Goal: Task Accomplishment & Management: Use online tool/utility

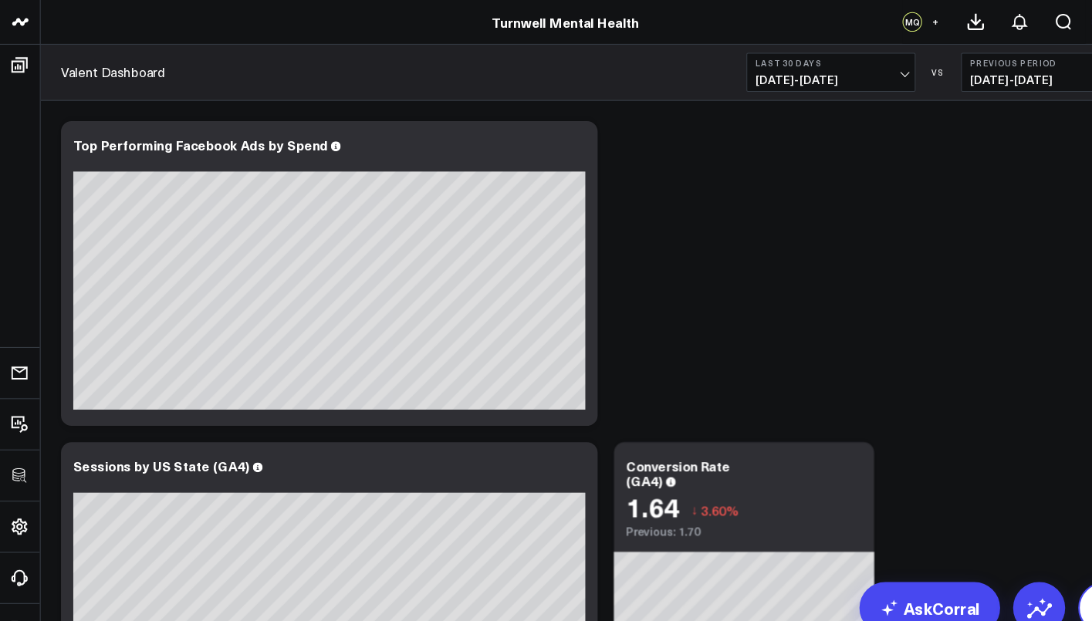
click at [1023, 553] on button at bounding box center [1047, 577] width 49 height 49
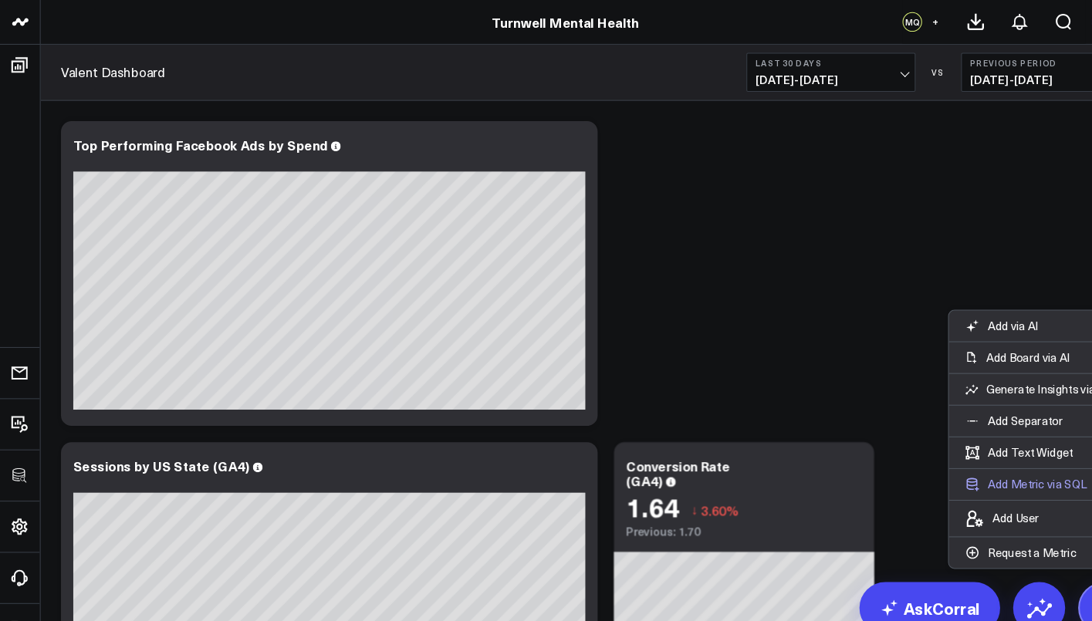
click at [921, 445] on button "Add Metric via SQL" at bounding box center [974, 459] width 147 height 29
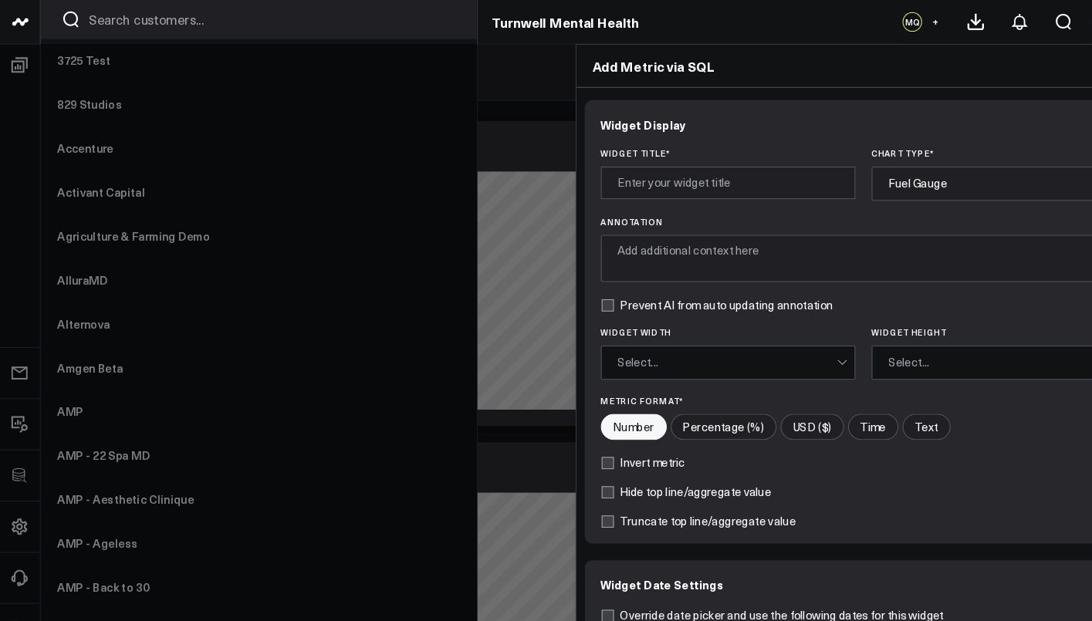
click at [15, 30] on link at bounding box center [19, 21] width 39 height 42
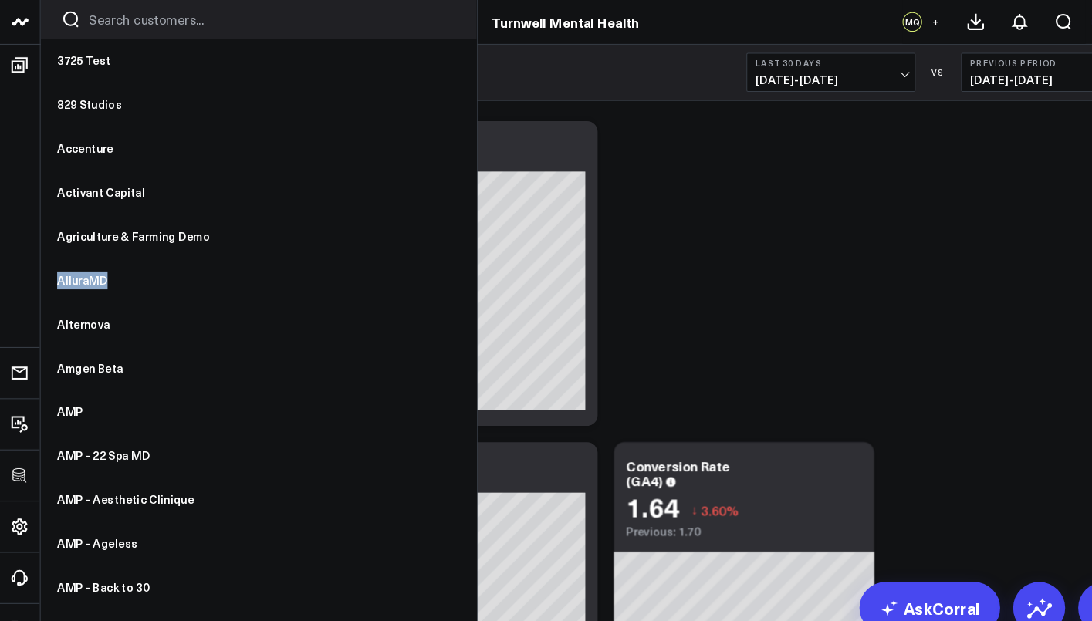
click at [191, 1] on div at bounding box center [246, 18] width 414 height 37
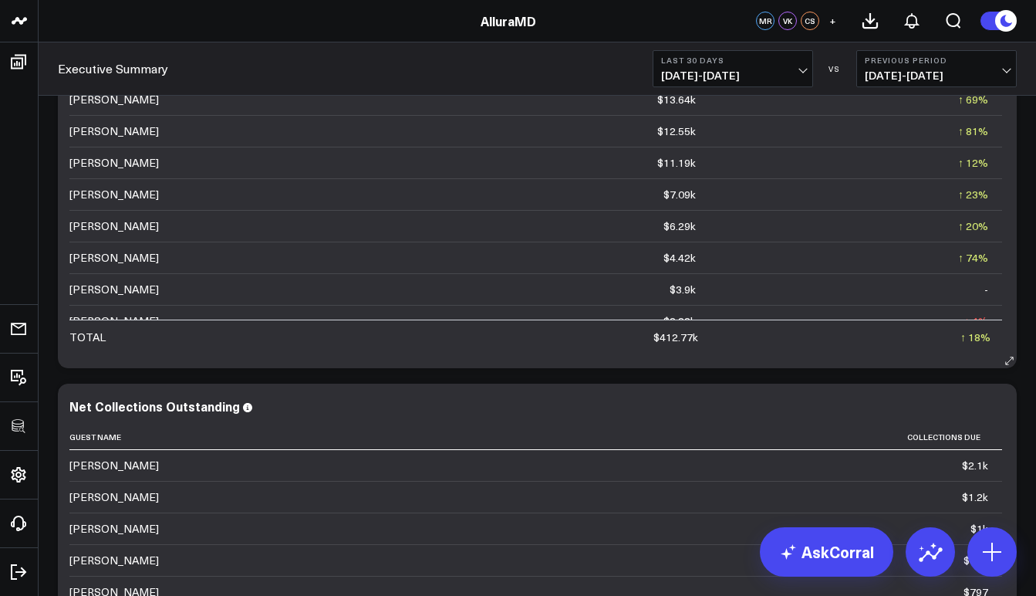
scroll to position [1134, 0]
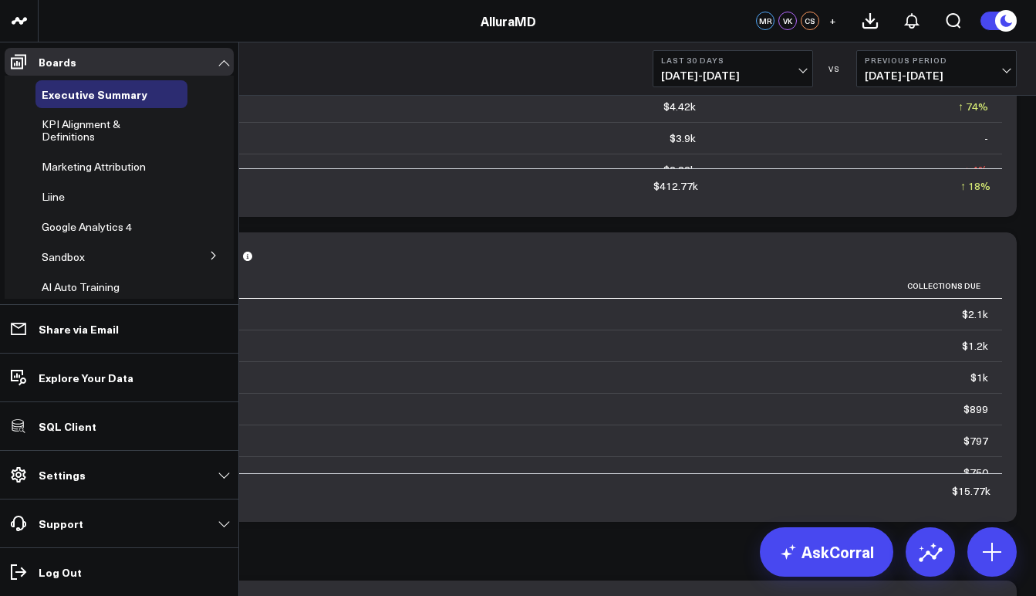
click at [209, 255] on icon at bounding box center [213, 255] width 9 height 9
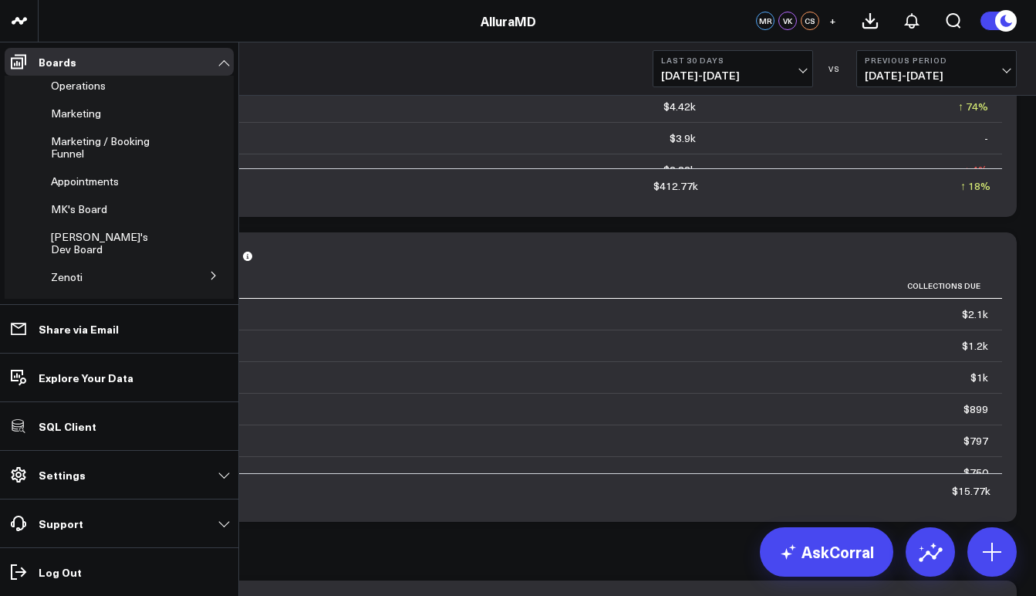
scroll to position [294, 0]
click at [86, 113] on span "MK's Board" at bounding box center [79, 113] width 56 height 15
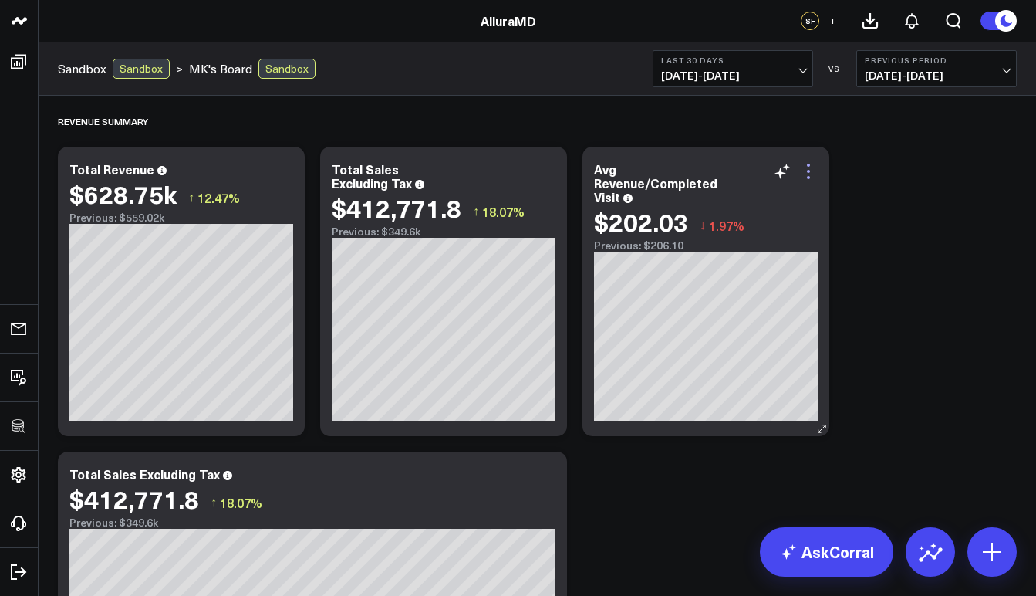
click at [811, 173] on icon at bounding box center [808, 171] width 19 height 19
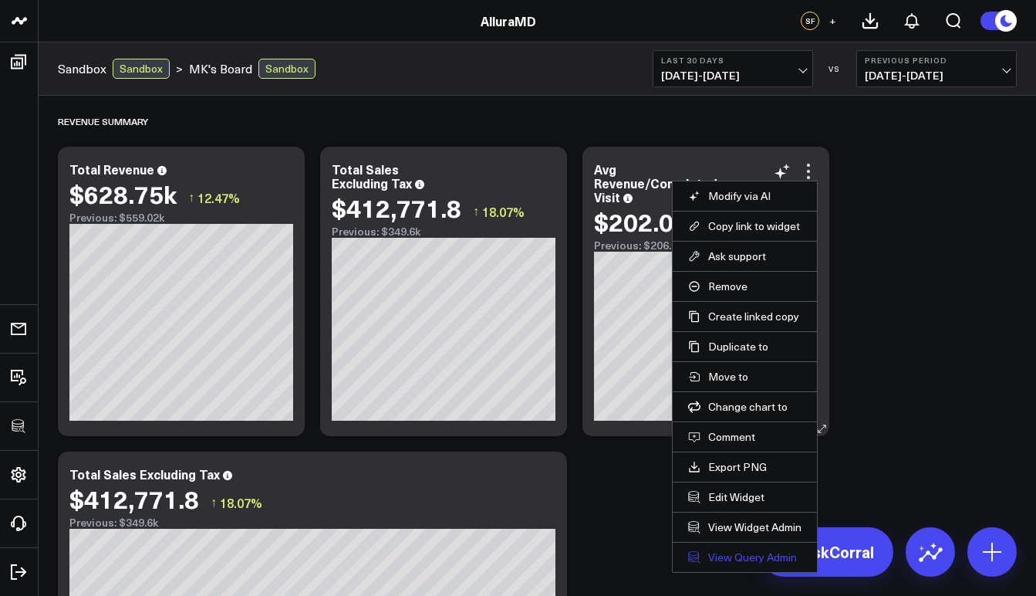
click at [728, 561] on link "View Query Admin" at bounding box center [744, 557] width 113 height 14
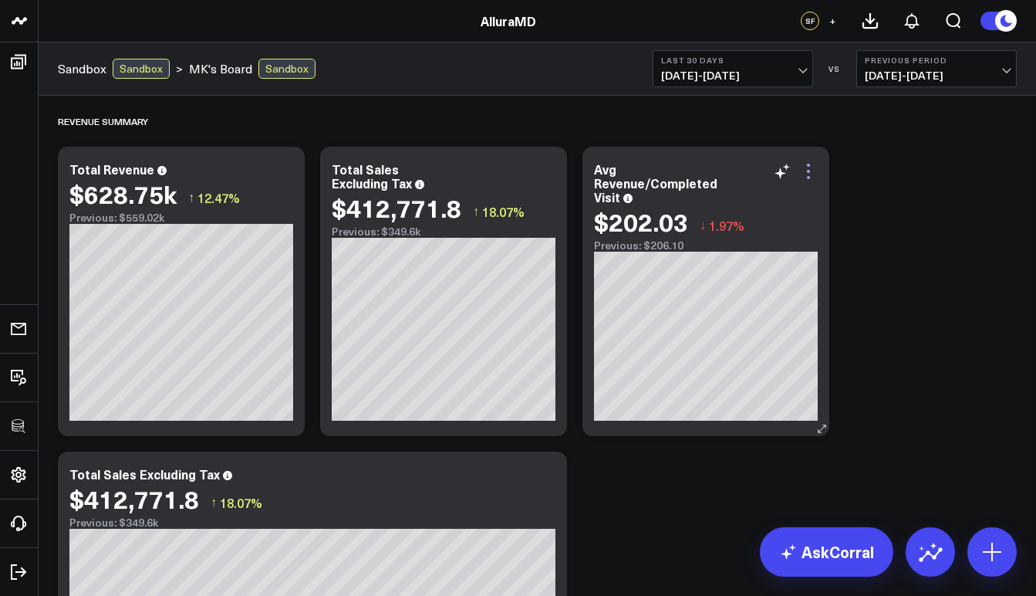
click at [808, 171] on icon at bounding box center [808, 171] width 3 height 3
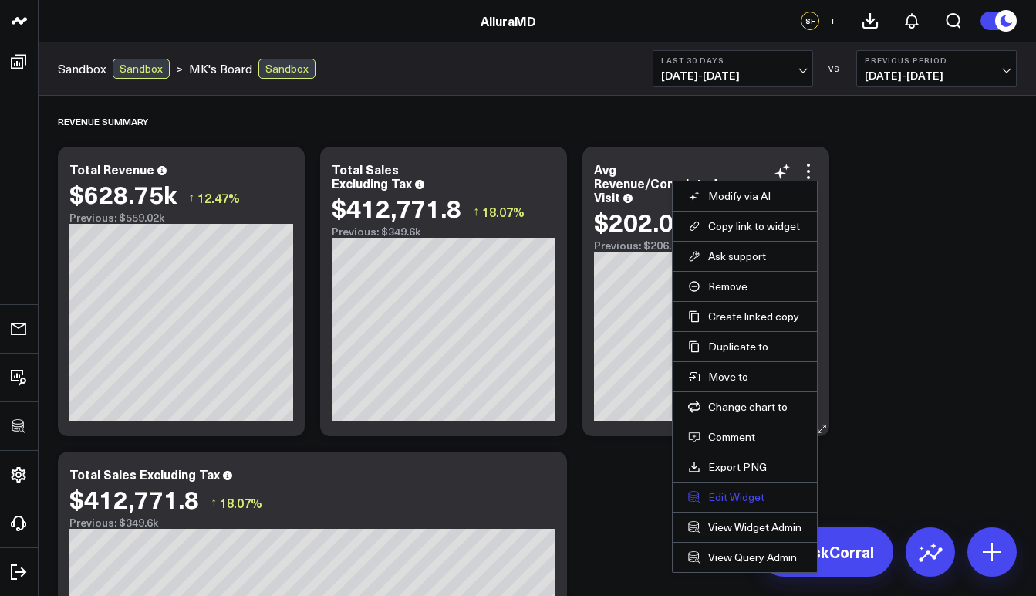
click at [761, 503] on button "Edit Widget" at bounding box center [744, 497] width 113 height 14
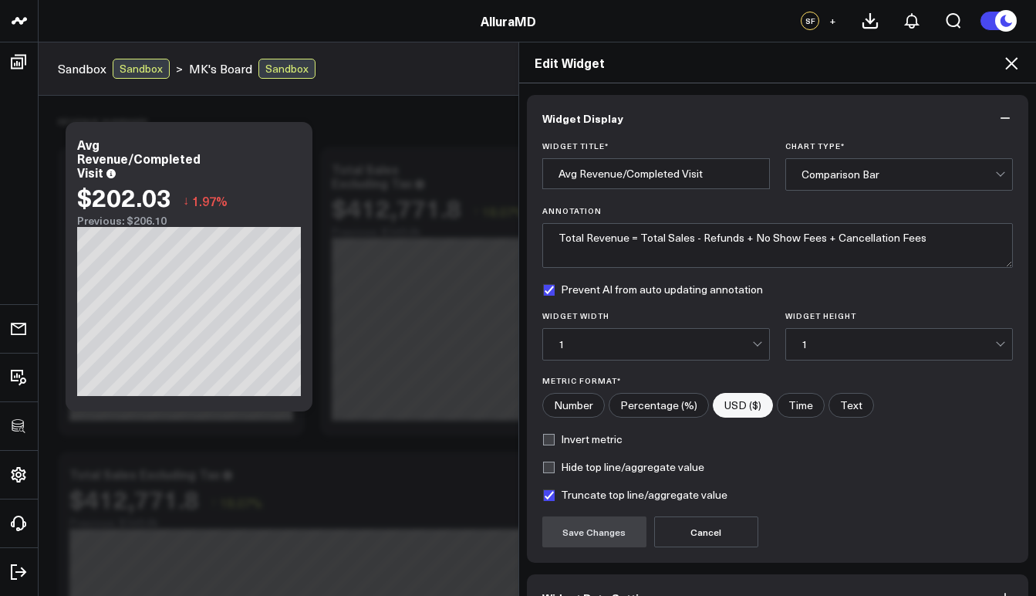
scroll to position [93, 0]
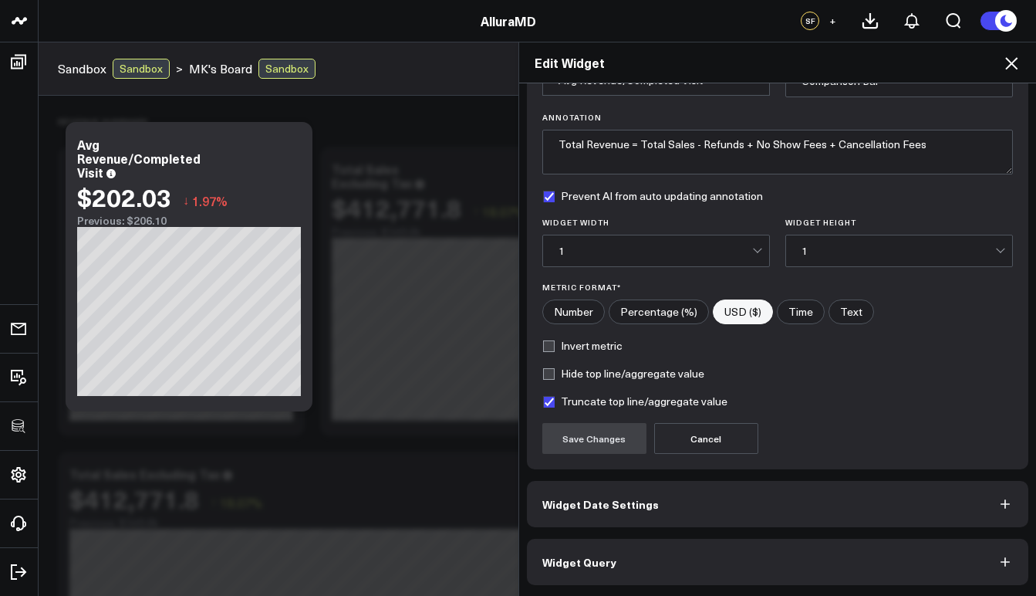
click at [807, 555] on button "Widget Query" at bounding box center [778, 562] width 502 height 46
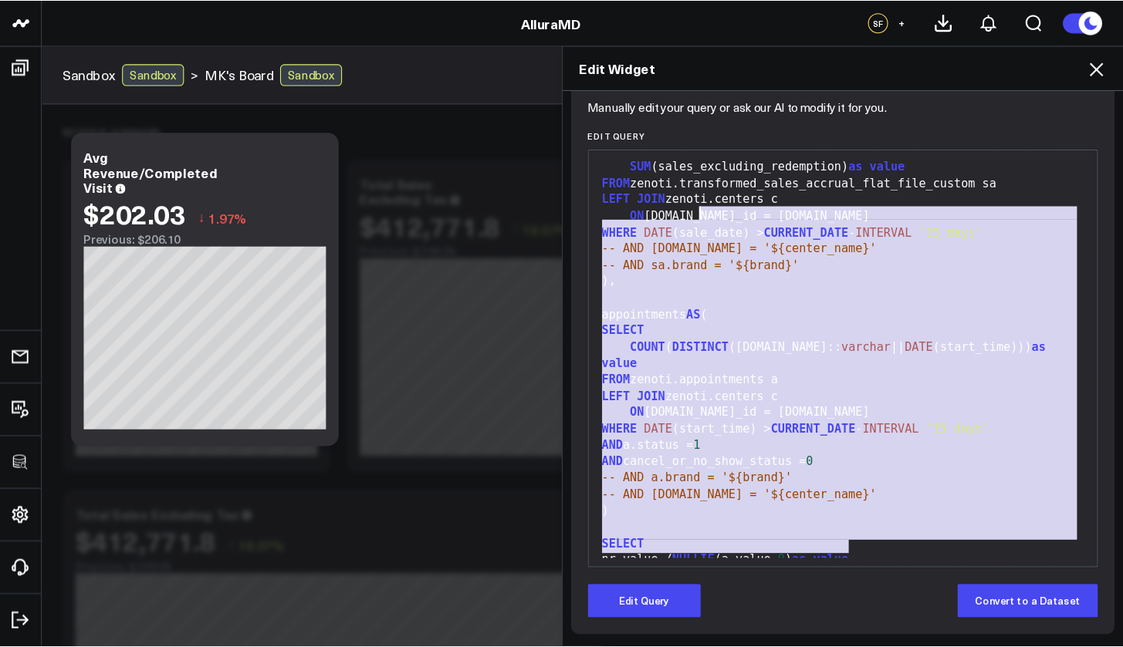
scroll to position [0, 0]
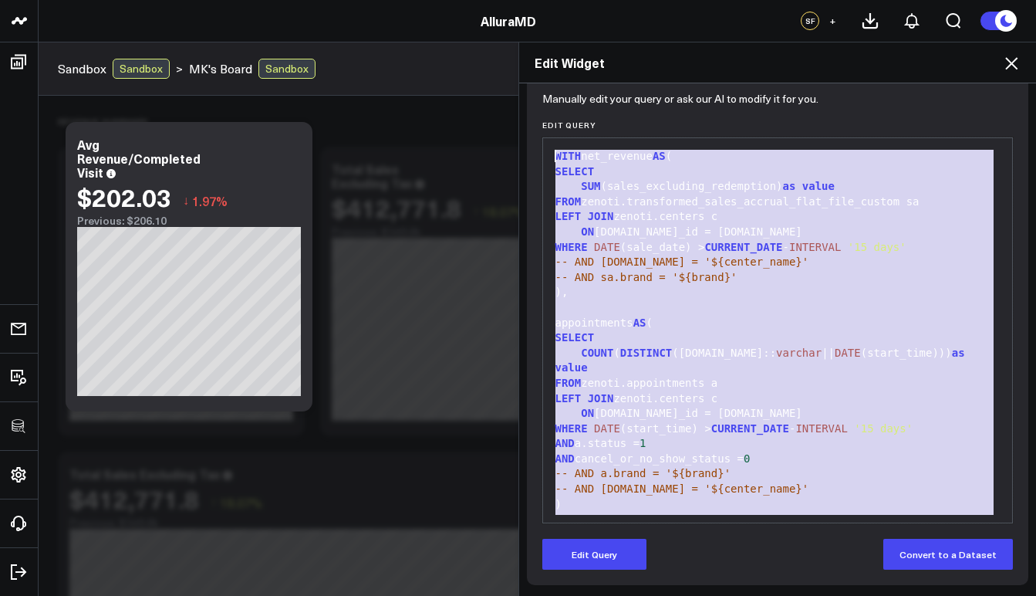
drag, startPoint x: 792, startPoint y: 505, endPoint x: 585, endPoint y: 142, distance: 418.2
click at [585, 142] on div "99 1 2 3 4 5 6 7 8 9 10 11 12 13 14 15 16 17 18 19 20 21 22 23 24 25 26 27 › ⌄ …" at bounding box center [778, 330] width 472 height 386
copy div "WITH net_revenue AS ( SELECT SUM (sales_excluding_redemption) as value FROM zen…"
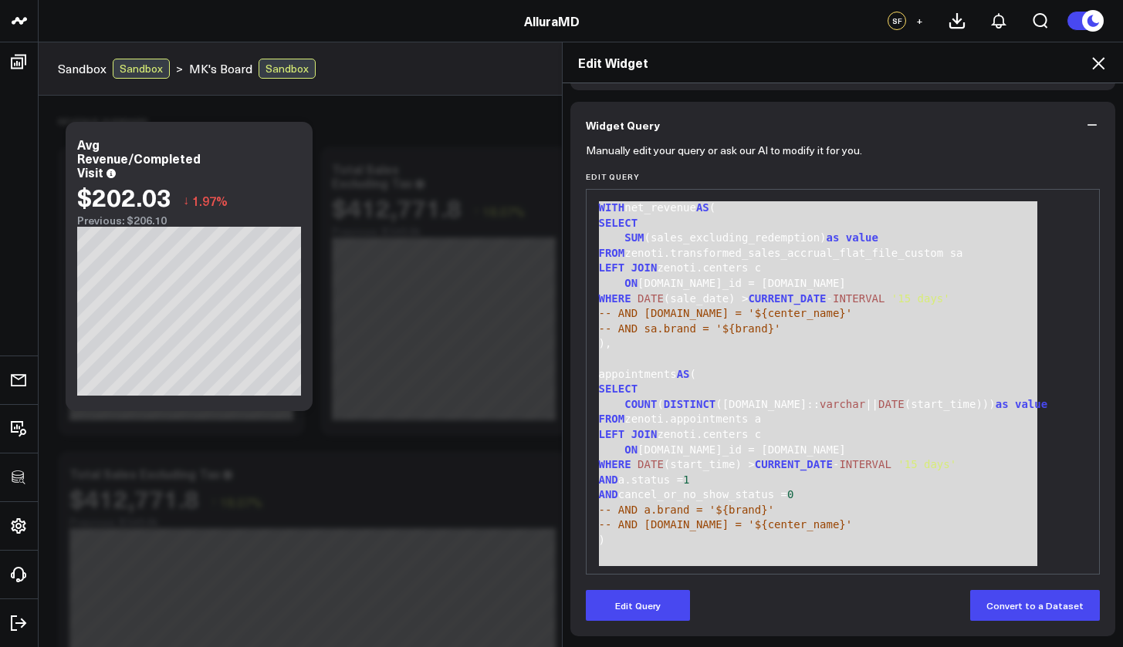
scroll to position [109, 0]
